Goal: Information Seeking & Learning: Learn about a topic

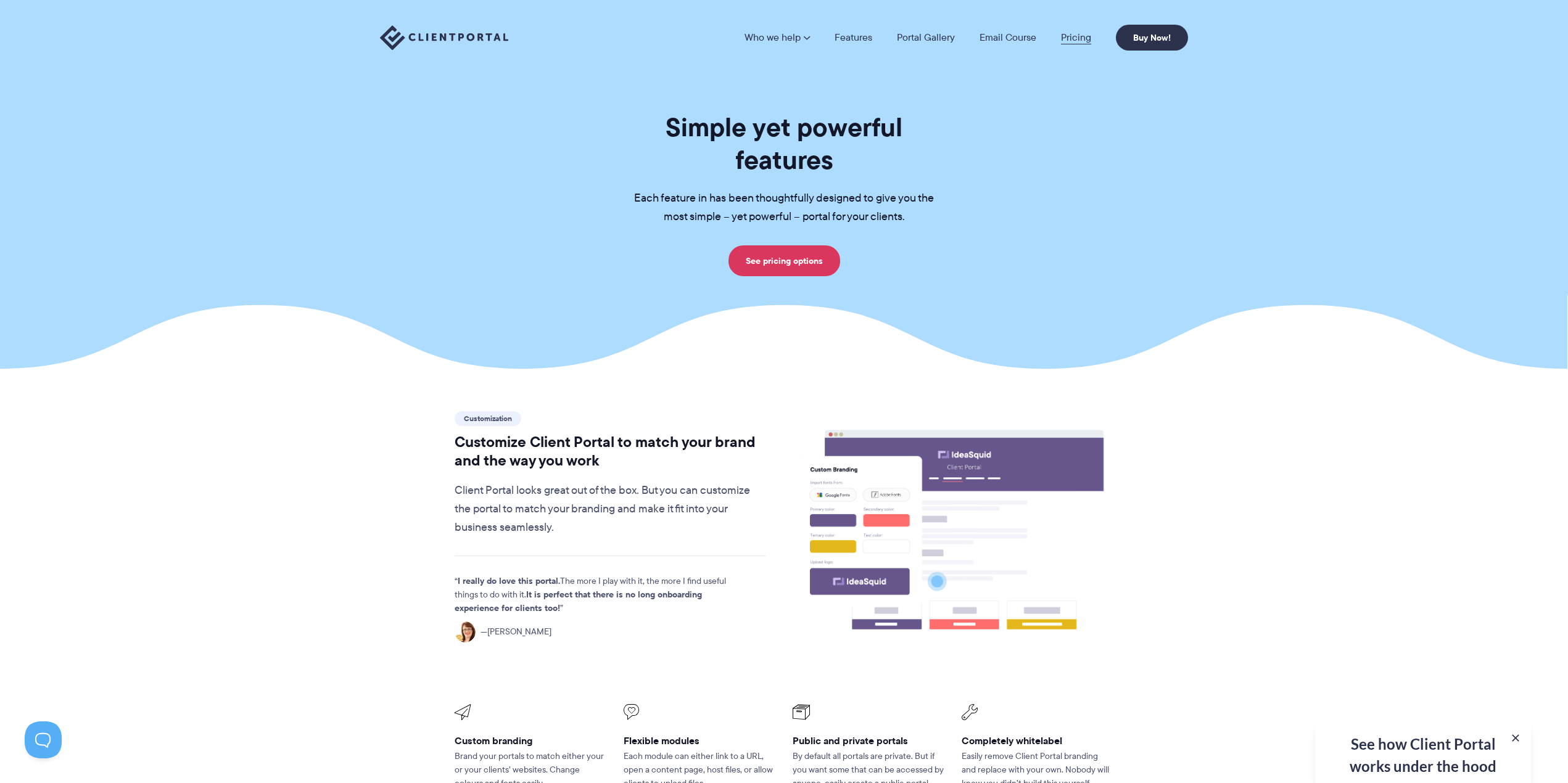
click at [1075, 33] on link "Pricing" at bounding box center [1076, 37] width 30 height 10
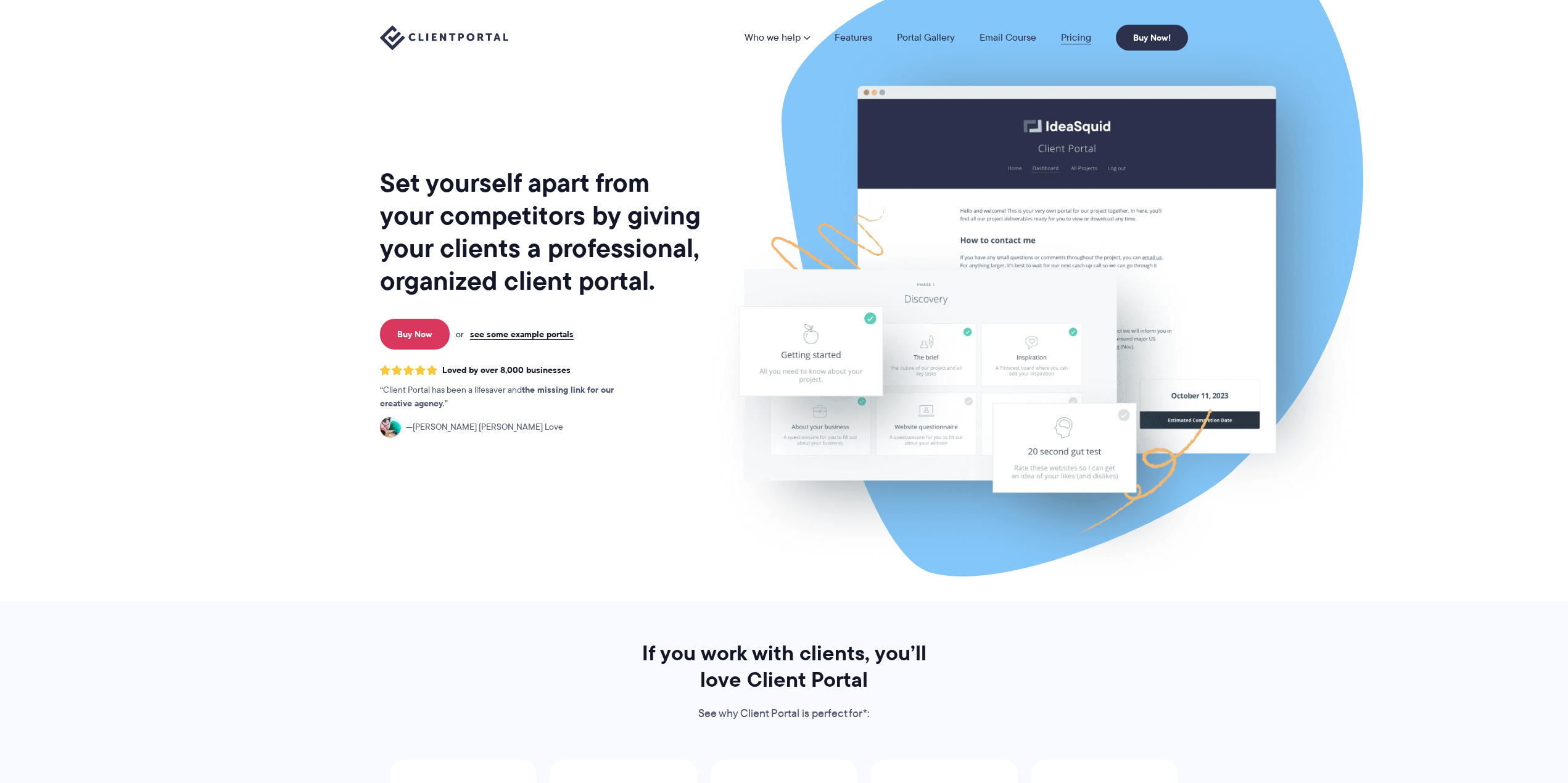
click at [1087, 35] on link "Pricing" at bounding box center [1076, 37] width 30 height 10
click at [1073, 42] on link "Pricing" at bounding box center [1076, 37] width 30 height 10
